Goal: Task Accomplishment & Management: Complete application form

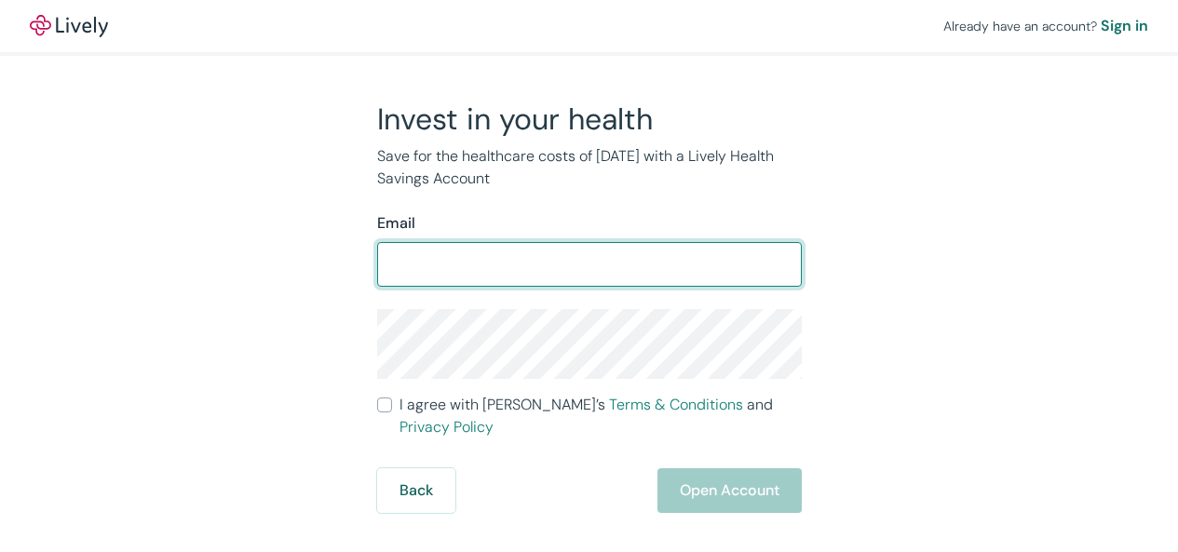
click at [377, 398] on input "I agree with Lively’s Terms & Conditions and Privacy Policy" at bounding box center [384, 405] width 15 height 15
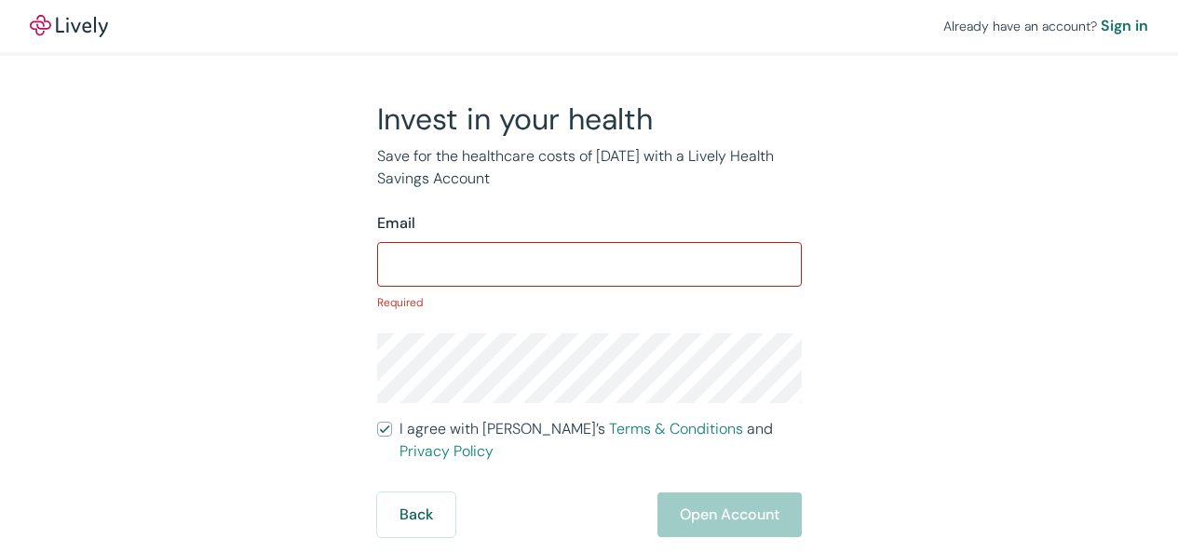
click at [377, 422] on input "I agree with Lively’s Terms & Conditions and Privacy Policy" at bounding box center [384, 429] width 15 height 15
checkbox input "true"
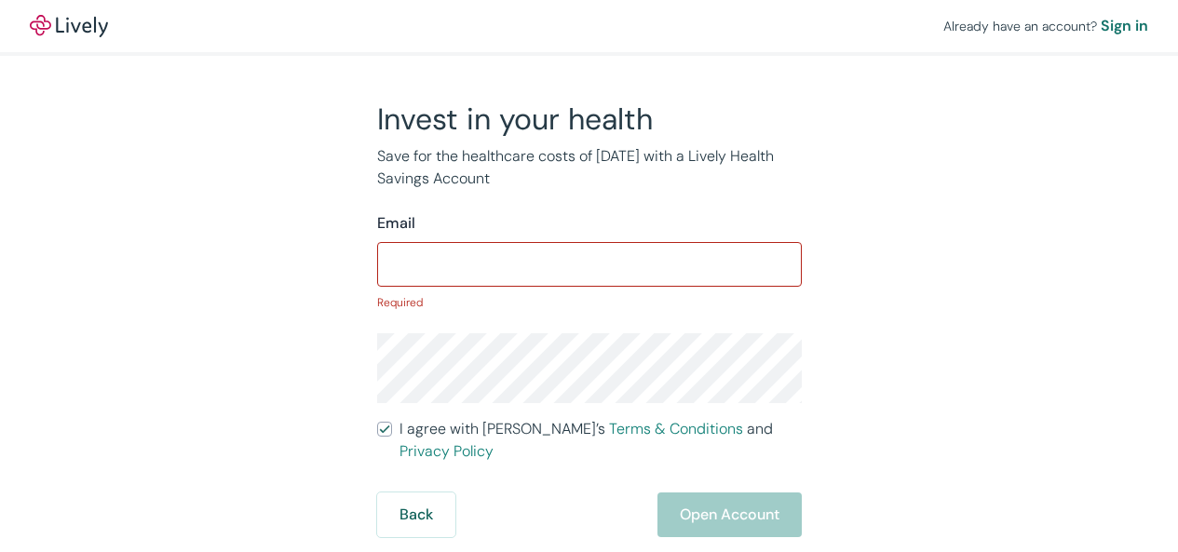
click at [1101, 21] on div "Sign in" at bounding box center [1125, 26] width 48 height 22
